Goal: Transaction & Acquisition: Purchase product/service

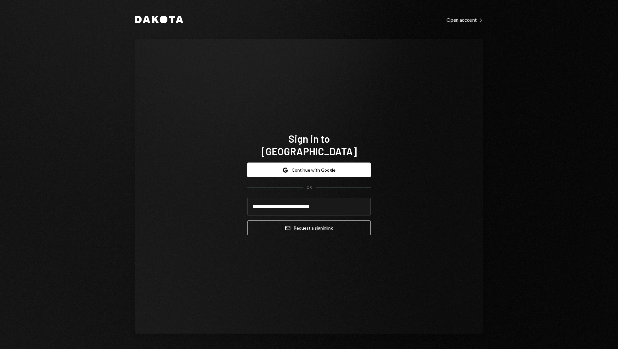
type input "**********"
click at [247, 221] on button "Email Request a sign in link" at bounding box center [309, 228] width 124 height 15
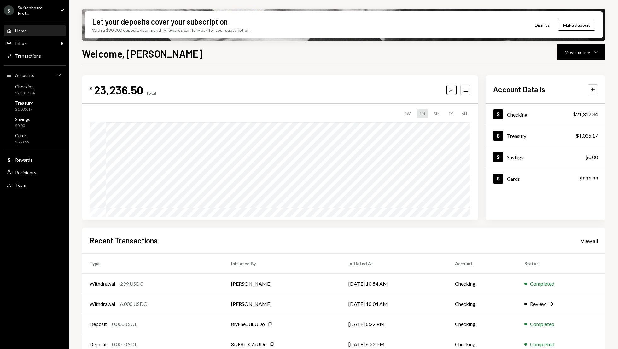
click at [360, 54] on div "Welcome, [PERSON_NAME] Move money Caret Down" at bounding box center [343, 53] width 523 height 14
click at [44, 29] on div "Home Home" at bounding box center [34, 31] width 57 height 6
click at [59, 12] on icon "Caret Down" at bounding box center [62, 10] width 7 height 7
click at [302, 52] on div "Welcome, [PERSON_NAME] Move money Caret Down" at bounding box center [343, 53] width 523 height 14
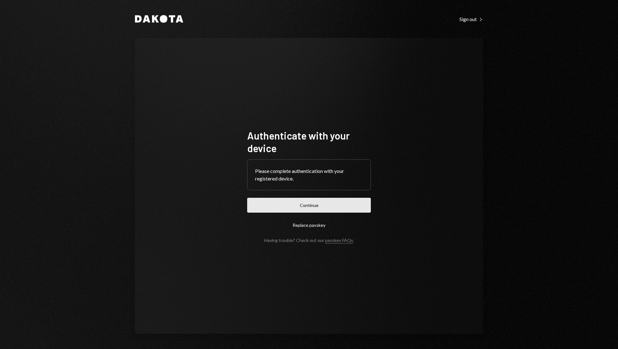
click at [325, 203] on button "Continue" at bounding box center [309, 205] width 124 height 15
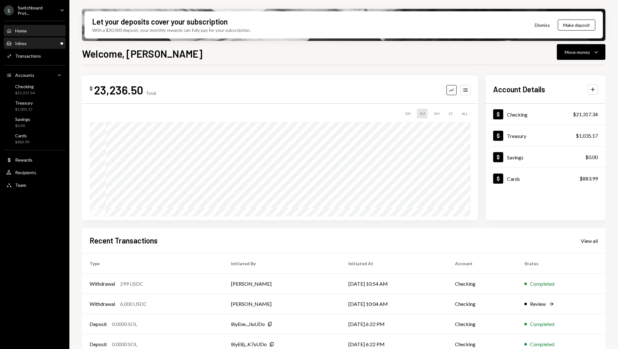
click at [36, 45] on div "Inbox Inbox" at bounding box center [34, 44] width 57 height 6
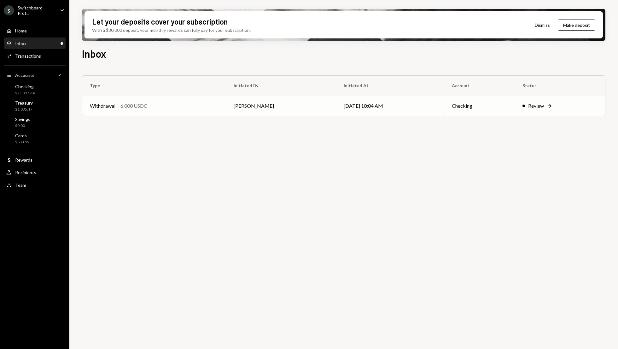
click at [386, 107] on td "[DATE] 10:04 AM" at bounding box center [390, 106] width 108 height 20
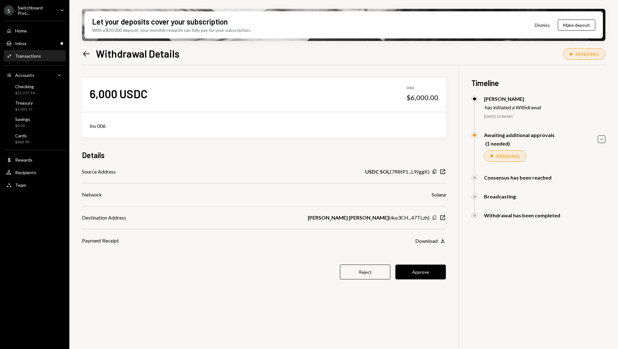
click at [435, 216] on icon "button" at bounding box center [434, 218] width 3 height 4
click at [433, 273] on button "Approve" at bounding box center [420, 272] width 50 height 15
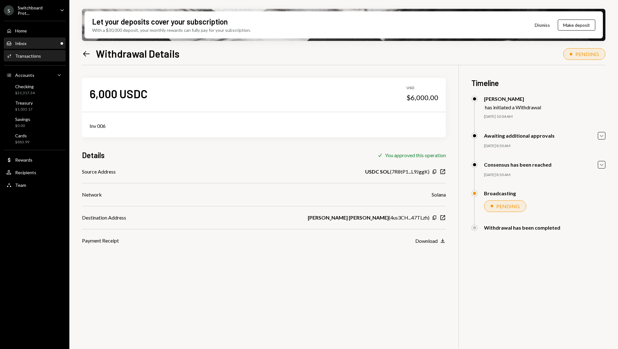
click at [43, 41] on div "Inbox Inbox" at bounding box center [34, 44] width 57 height 6
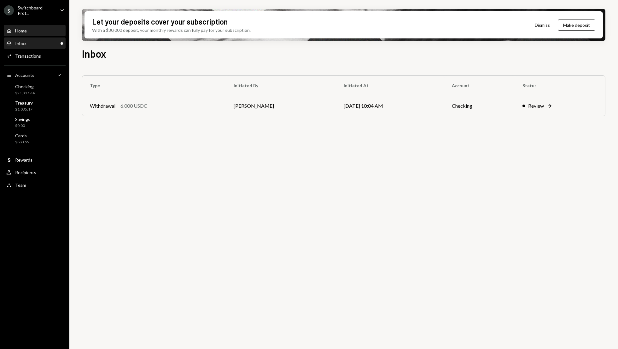
click at [27, 28] on div "Home Home" at bounding box center [34, 31] width 57 height 6
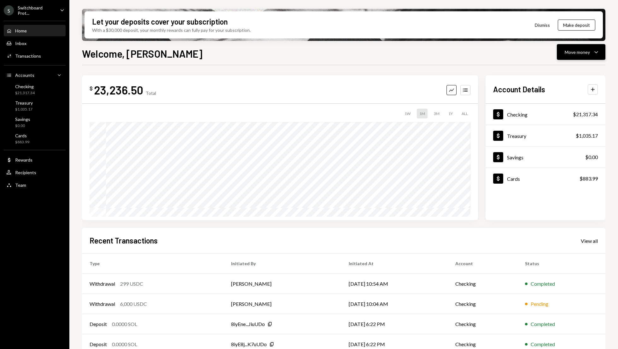
click at [597, 53] on icon "button" at bounding box center [595, 52] width 3 height 2
click at [568, 76] on div "Withdraw Send" at bounding box center [571, 71] width 63 height 14
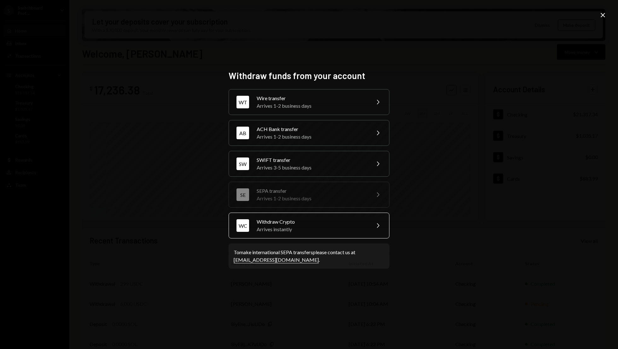
click at [354, 225] on div "Withdraw Crypto" at bounding box center [312, 222] width 110 height 8
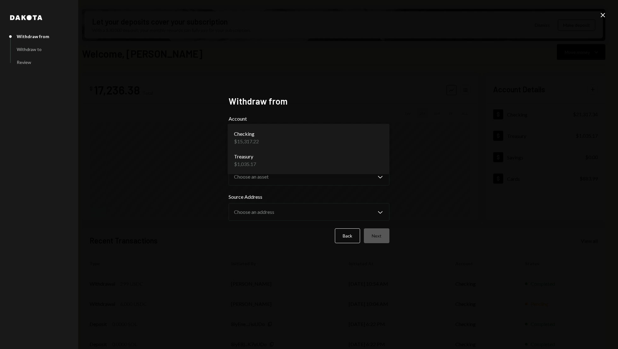
click at [317, 141] on body "S Switchboard Prot... Caret Down Home Home Inbox Inbox Activities Transactions …" at bounding box center [309, 174] width 618 height 349
select select "**********"
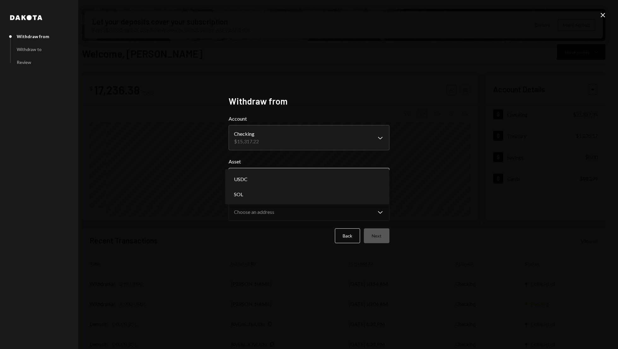
click at [309, 178] on body "S Switchboard Prot... Caret Down Home Home Inbox Inbox Activities Transactions …" at bounding box center [309, 174] width 618 height 349
select select "***"
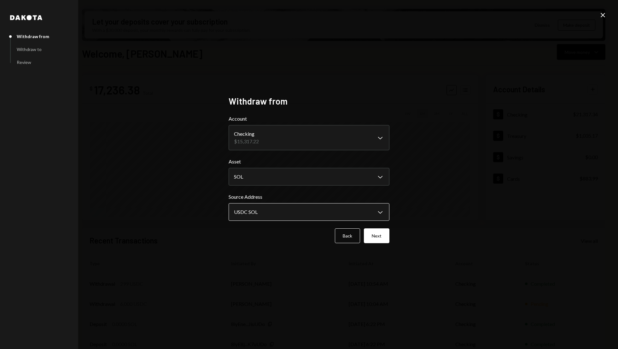
click at [370, 213] on body "S Switchboard Prot... Caret Down Home Home Inbox Inbox Activities Transactions …" at bounding box center [309, 174] width 618 height 349
click at [602, 16] on icon at bounding box center [603, 15] width 4 height 4
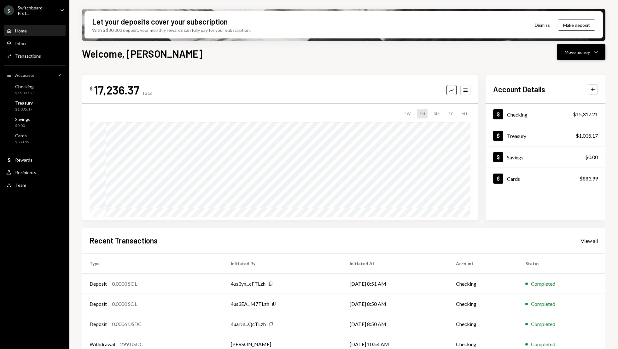
click at [594, 57] on button "Move money Caret Down" at bounding box center [581, 52] width 49 height 16
click at [569, 122] on div "Swap stablecoins" at bounding box center [576, 119] width 46 height 7
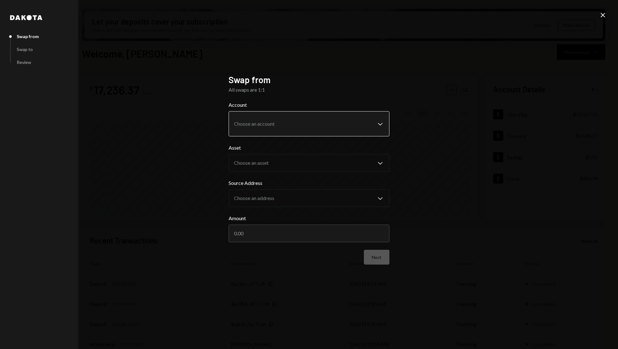
click at [320, 128] on body "S Switchboard Prot... Caret Down Home Home Inbox Inbox Activities Transactions …" at bounding box center [309, 174] width 618 height 349
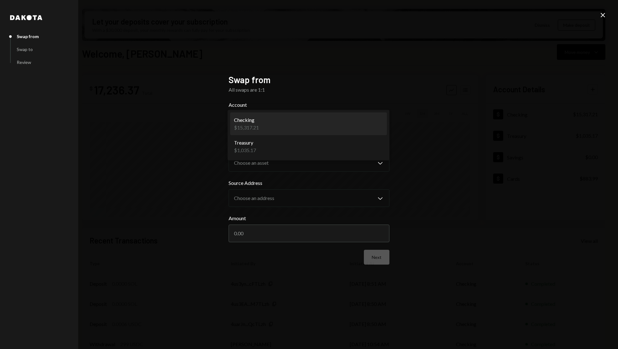
select select "**********"
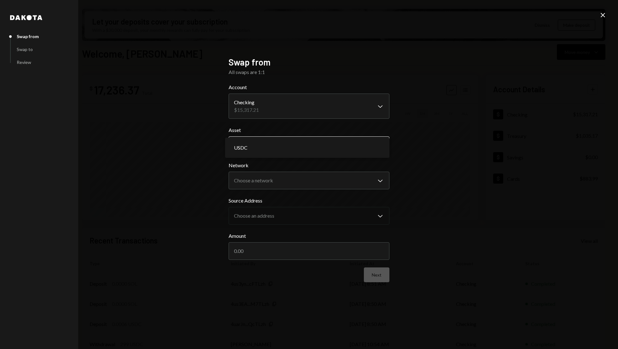
click at [315, 148] on body "S Switchboard Prot... Caret Down Home Home Inbox Inbox Activities Transactions …" at bounding box center [309, 174] width 618 height 349
click at [335, 181] on body "S Switchboard Prot... Caret Down Home Home Inbox Inbox Activities Transactions …" at bounding box center [309, 174] width 618 height 349
select select "**********"
click at [331, 246] on input "Amount" at bounding box center [309, 251] width 161 height 18
click at [329, 252] on input "Amount" at bounding box center [309, 251] width 161 height 18
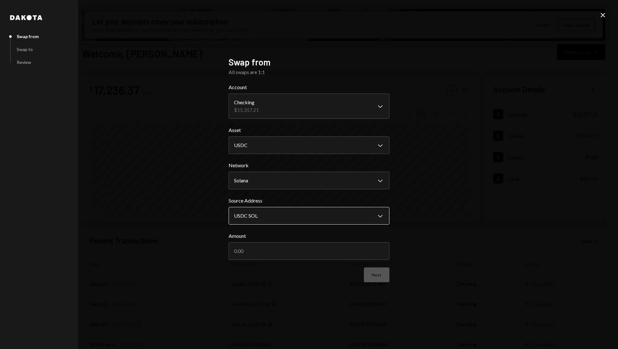
click at [299, 219] on body "S Switchboard Prot... Caret Down Home Home Inbox Inbox Activities Transactions …" at bounding box center [309, 174] width 618 height 349
click at [304, 247] on input "Amount" at bounding box center [309, 251] width 161 height 18
click at [303, 252] on input "Amount" at bounding box center [309, 251] width 161 height 18
type input "20"
click at [377, 276] on button "Next" at bounding box center [377, 275] width 26 height 15
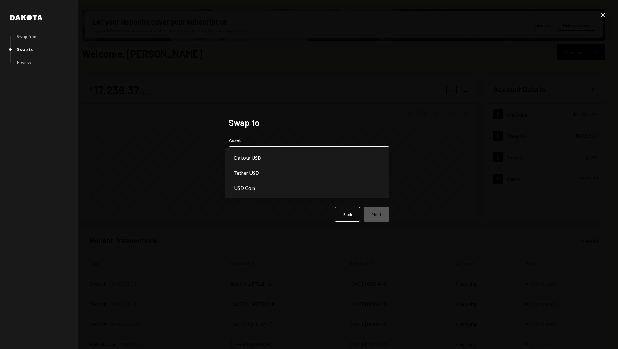
click at [272, 161] on body "S Switchboard Prot... Caret Down Home Home Inbox Inbox Activities Transactions …" at bounding box center [309, 174] width 618 height 349
click at [472, 123] on div "**********" at bounding box center [309, 174] width 618 height 349
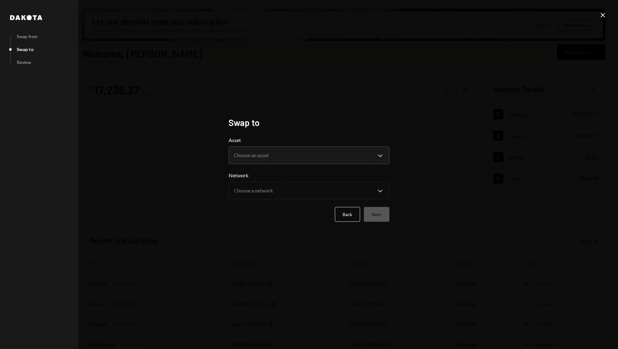
click at [602, 15] on icon "Close" at bounding box center [603, 15] width 8 height 8
